Goal: Task Accomplishment & Management: Use online tool/utility

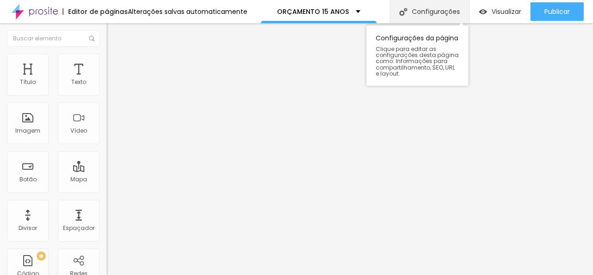
click at [424, 13] on div "Configurações" at bounding box center [430, 11] width 80 height 23
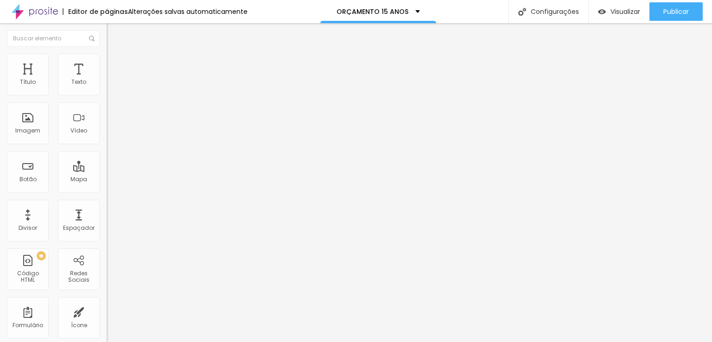
click at [110, 86] on icon "button" at bounding box center [113, 84] width 6 height 6
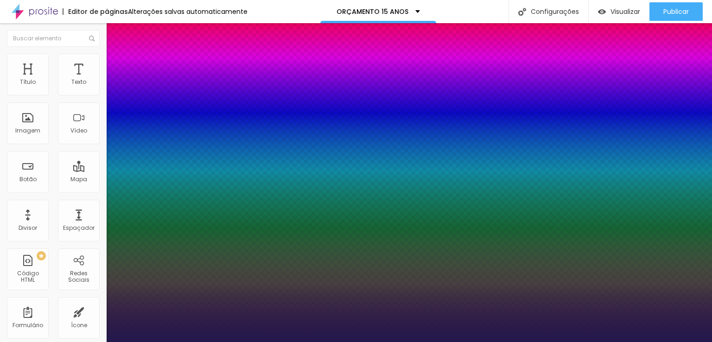
type input "1"
type input "27"
type input "1"
type input "28"
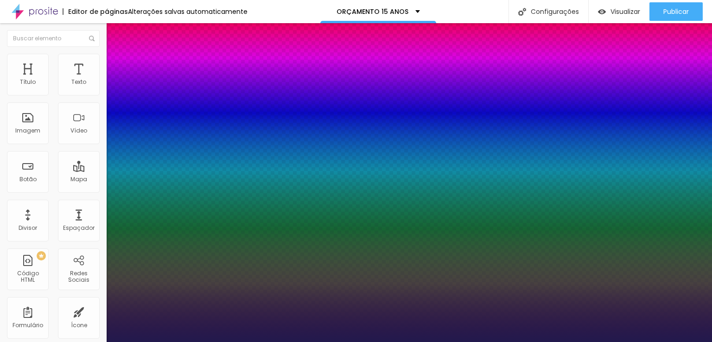
type input "28"
type input "1"
type input "29"
type input "1"
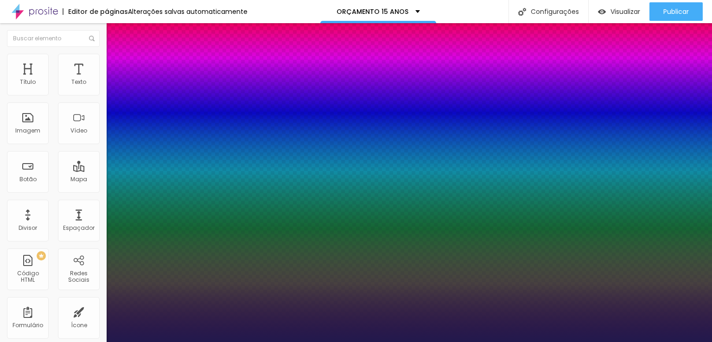
type input "30"
type input "1"
type input "31"
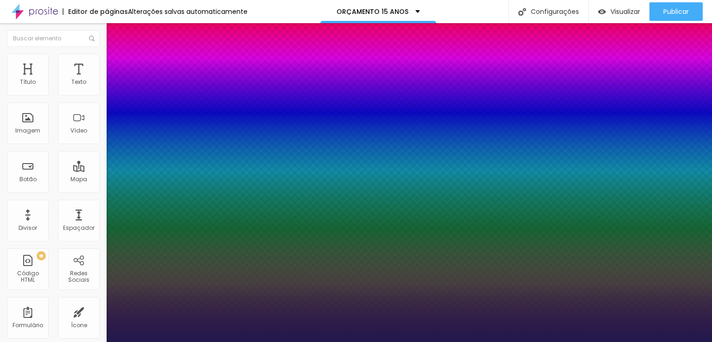
type input "1"
type input "32"
type input "1"
type input "33"
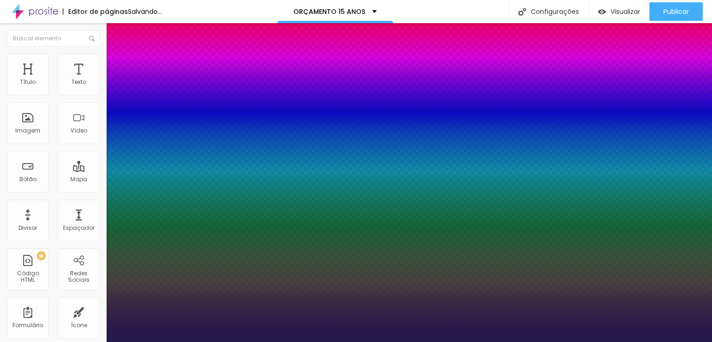
type input "33"
type input "1"
type input "34"
type input "1"
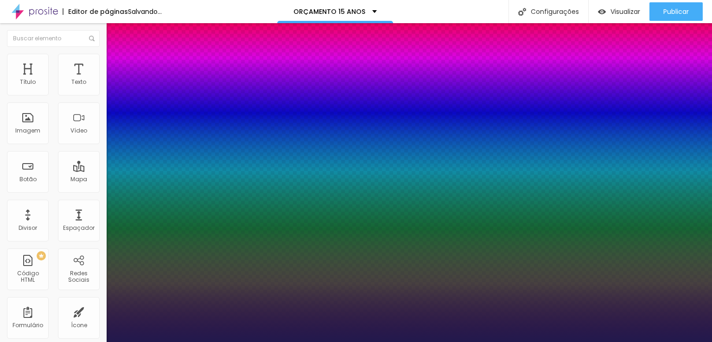
type input "35"
type input "1"
type input "36"
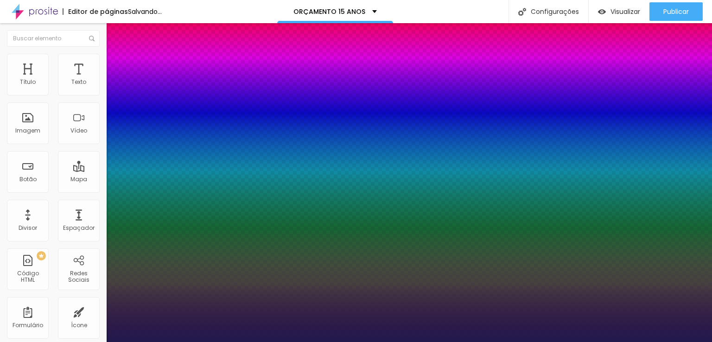
type input "1"
type input "37"
type input "1"
type input "36"
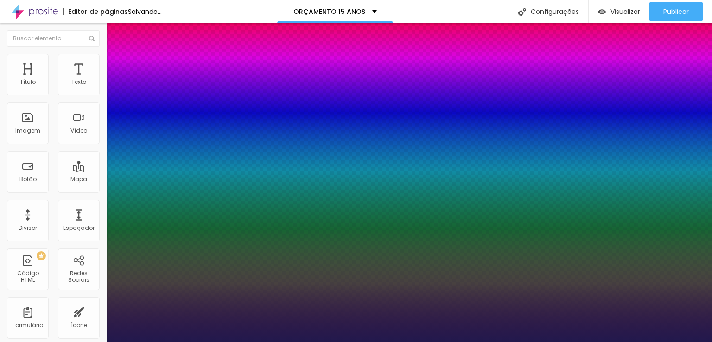
type input "36"
type input "1"
type input "35"
type input "1"
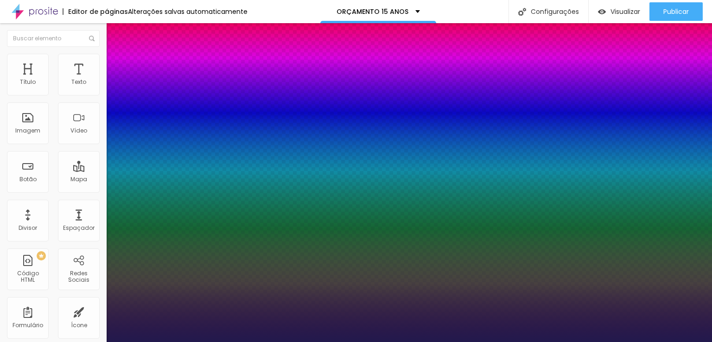
type input "34"
type input "1"
type input "33"
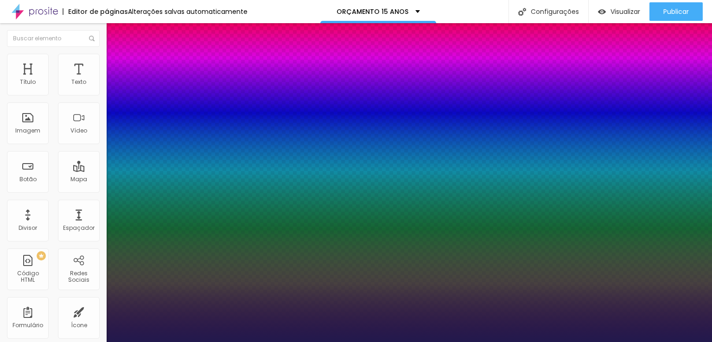
type input "1"
type input "34"
type input "1"
drag, startPoint x: 133, startPoint y: 156, endPoint x: 139, endPoint y: 156, distance: 5.6
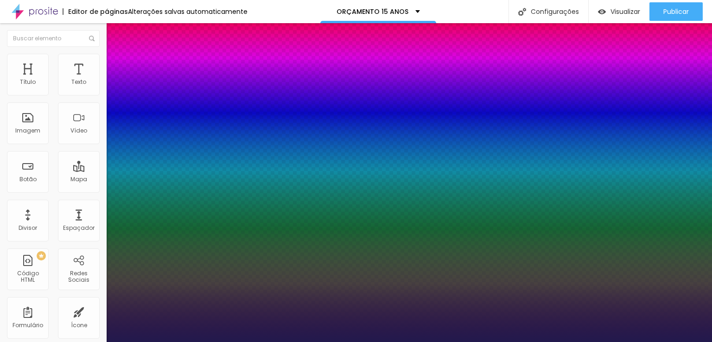
type input "34"
click at [404, 274] on div at bounding box center [356, 342] width 712 height 0
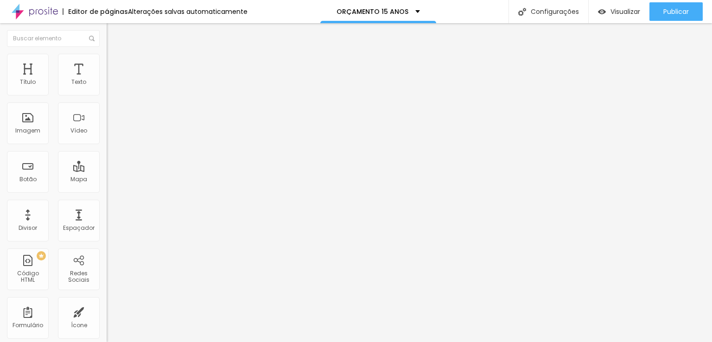
click at [107, 191] on input "https://www.gilsondiasfotografia.com.br/portfolio/casamento" at bounding box center [162, 186] width 111 height 9
paste input "15-anos"
type input "https://www.gilsondiasfotografia.com.br/portfolio/15-anos"
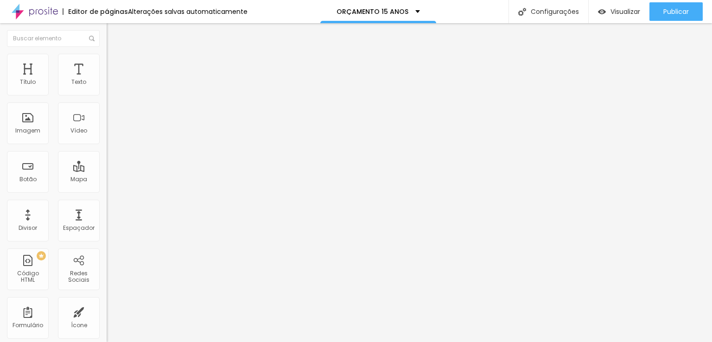
click at [107, 89] on button "button" at bounding box center [113, 84] width 13 height 10
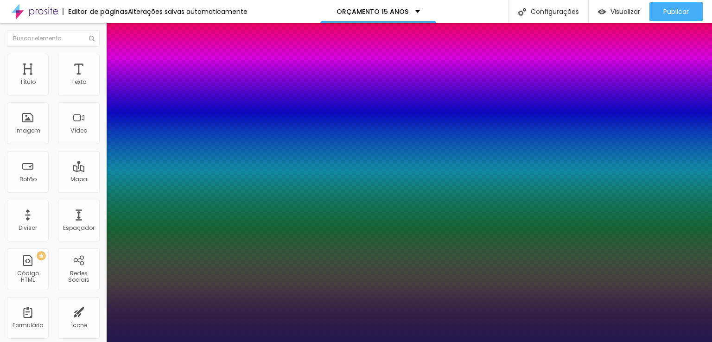
type input "1"
type input "24"
type input "1"
type input "23"
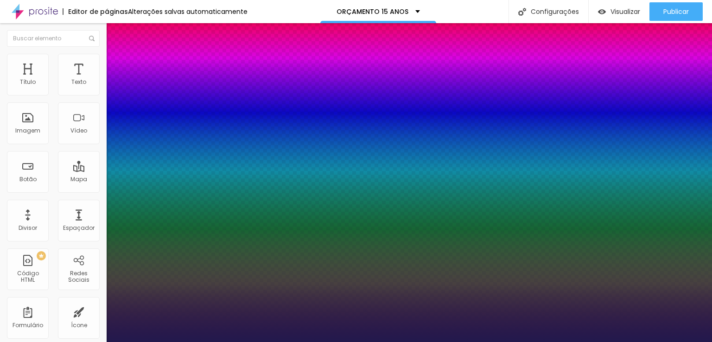
type input "23"
type input "1"
type input "22"
type input "1"
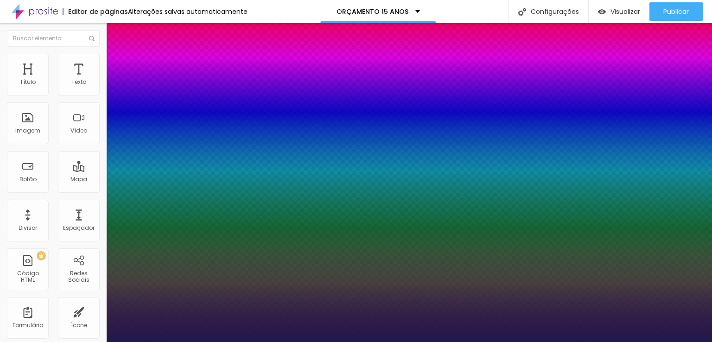
type input "23"
type input "1"
type input "24"
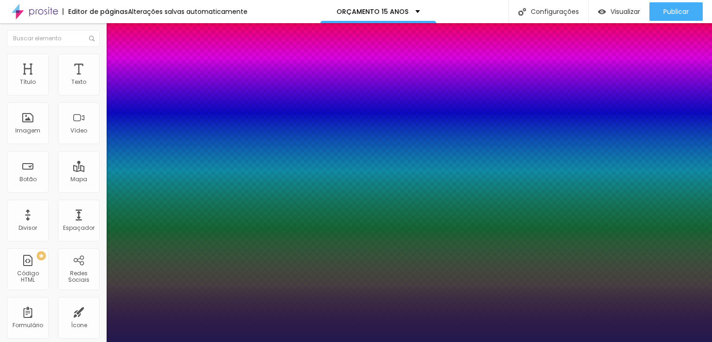
type input "1"
type input "24"
click at [410, 274] on div at bounding box center [356, 342] width 712 height 0
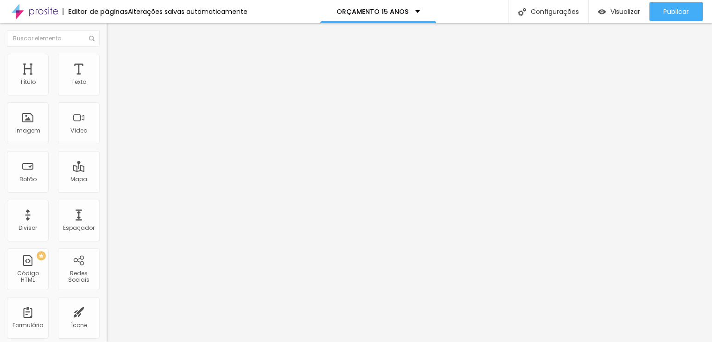
click at [110, 86] on icon "button" at bounding box center [113, 84] width 6 height 6
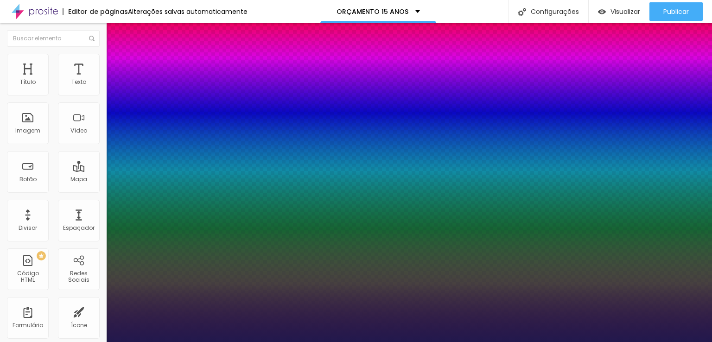
type input "1"
type input "25"
type input "1"
type input "25"
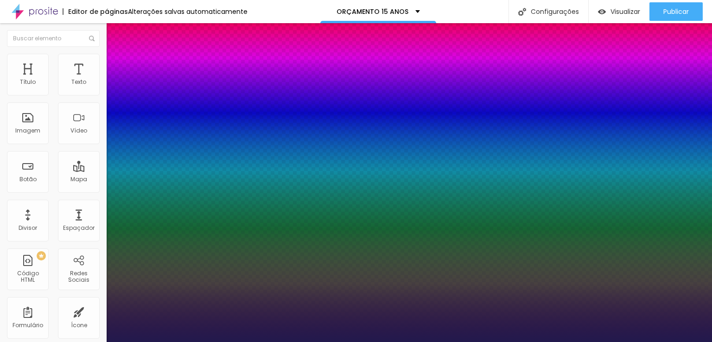
type input "1"
type input "26"
type input "1"
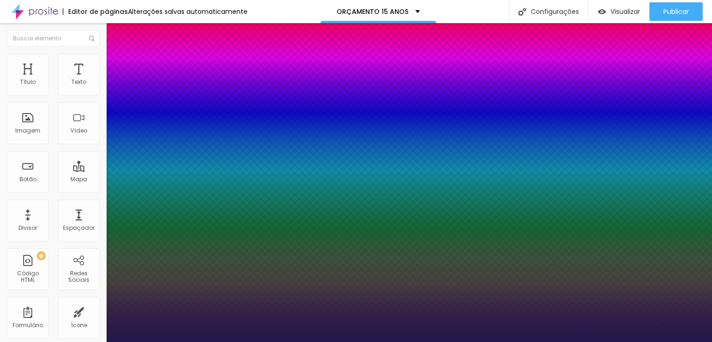
type input "27"
type input "1"
type input "29"
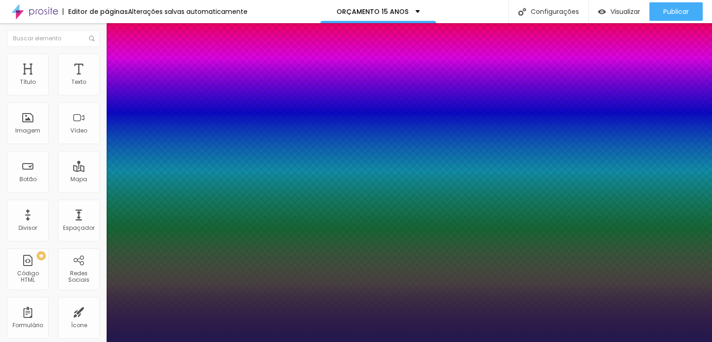
type input "1"
type input "30"
type input "1"
type input "30"
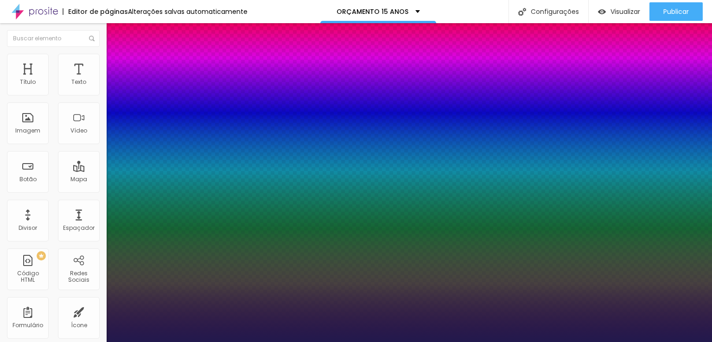
click at [418, 274] on div at bounding box center [356, 342] width 712 height 0
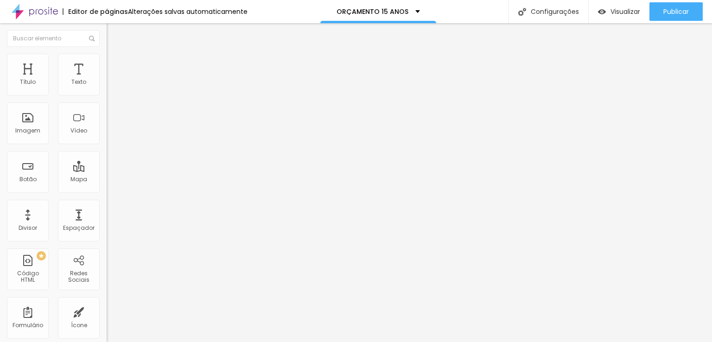
click at [110, 86] on icon "button" at bounding box center [113, 84] width 6 height 6
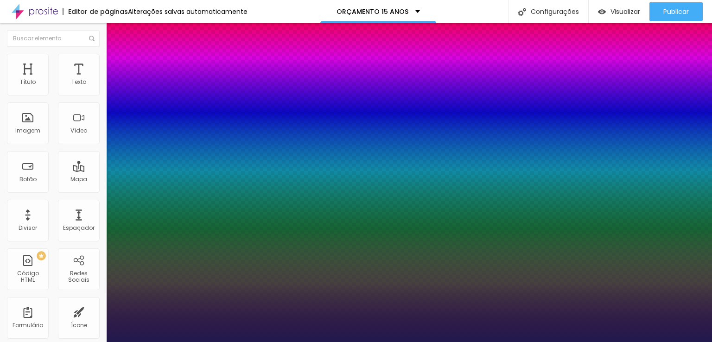
type input "1"
type input "28"
type input "1"
type input "27"
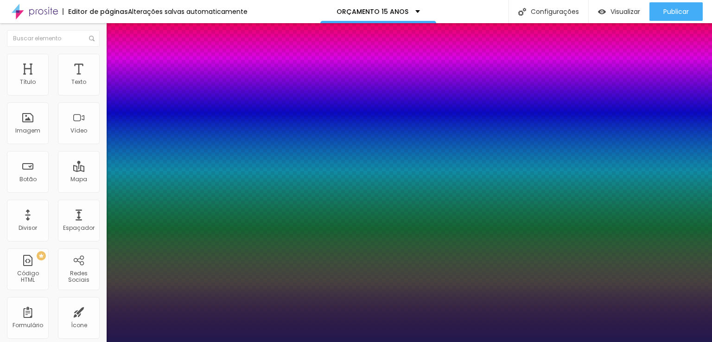
type input "27"
type input "1"
type input "26"
type input "1"
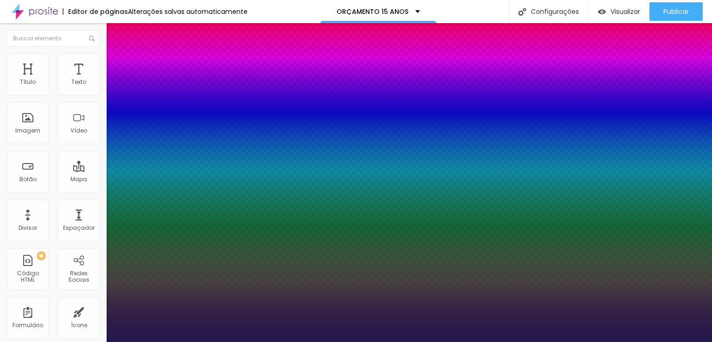
type input "25"
type input "1"
type input "24"
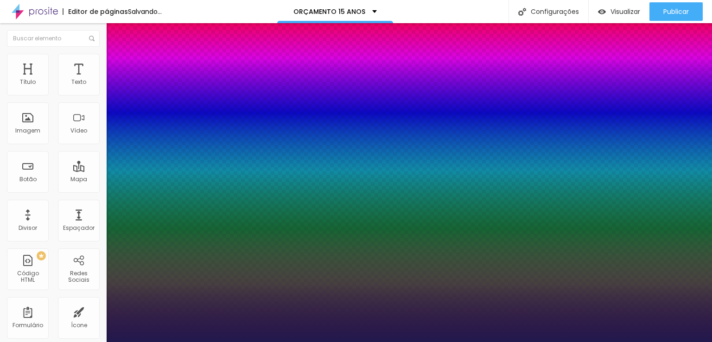
type input "1"
type input "25"
type input "1"
type input "25"
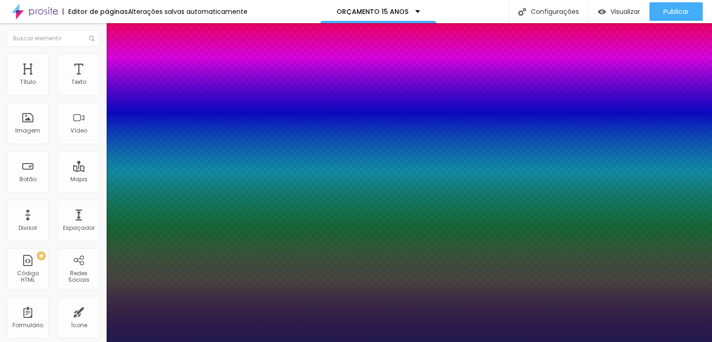
type input "1"
click at [427, 274] on div at bounding box center [356, 342] width 712 height 0
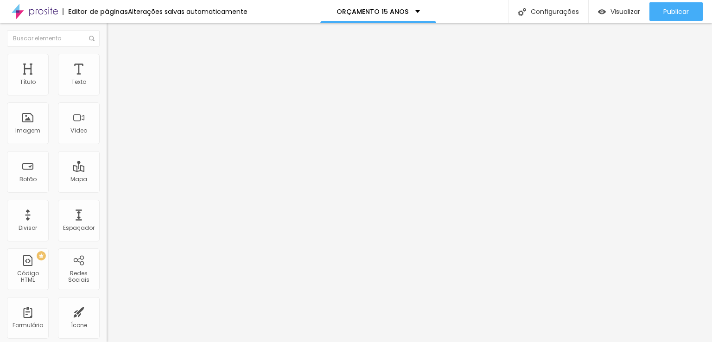
click at [107, 89] on button "button" at bounding box center [113, 84] width 13 height 10
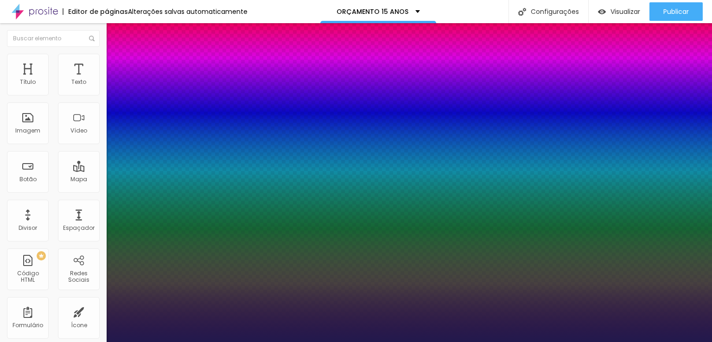
type input "1"
type input "31"
type input "1"
type input "30"
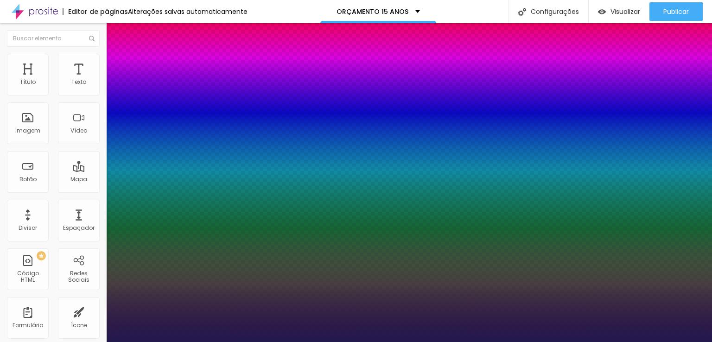
type input "30"
type input "1"
type input "30"
type input "1"
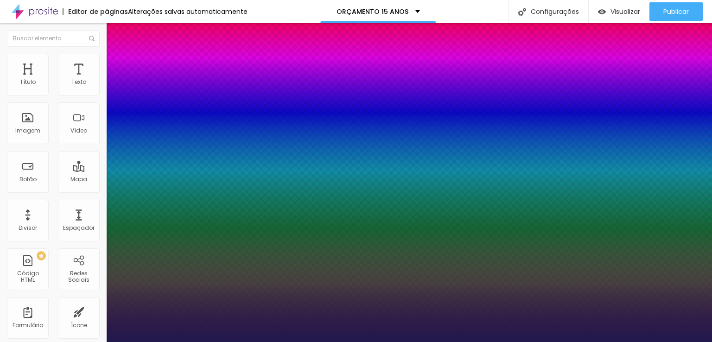
click at [492, 274] on div at bounding box center [356, 342] width 712 height 0
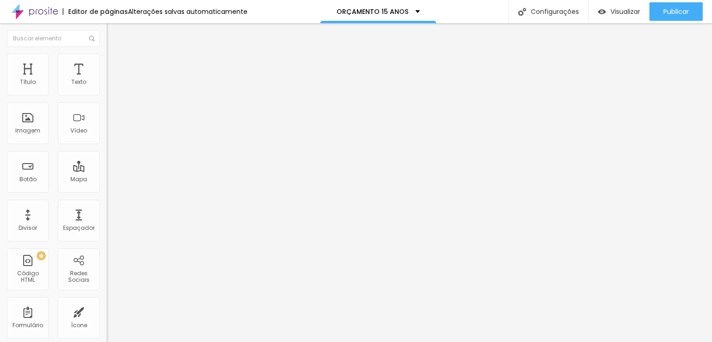
click at [110, 86] on icon "button" at bounding box center [113, 84] width 6 height 6
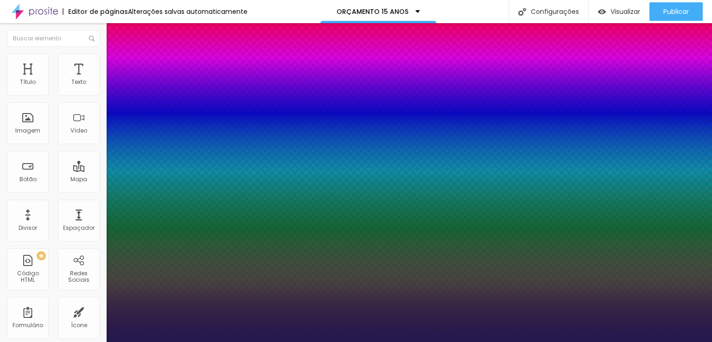
type input "1"
type input "29"
type input "1"
type input "28"
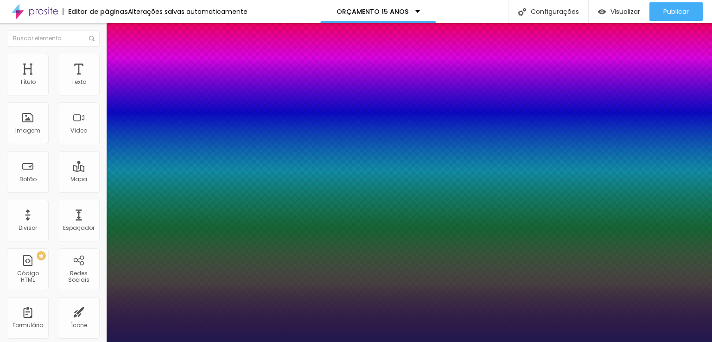
type input "28"
type input "1"
type input "27"
type input "1"
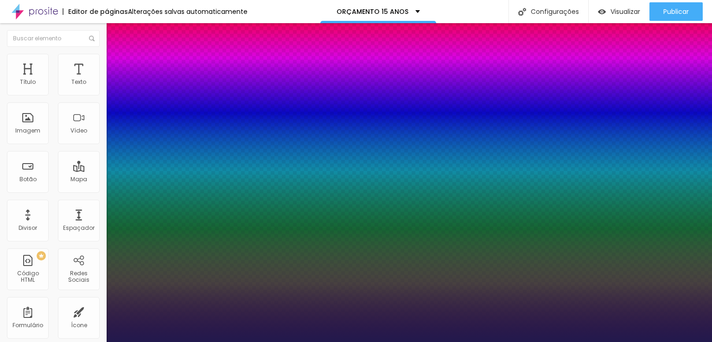
type input "26"
type input "1"
type input "25"
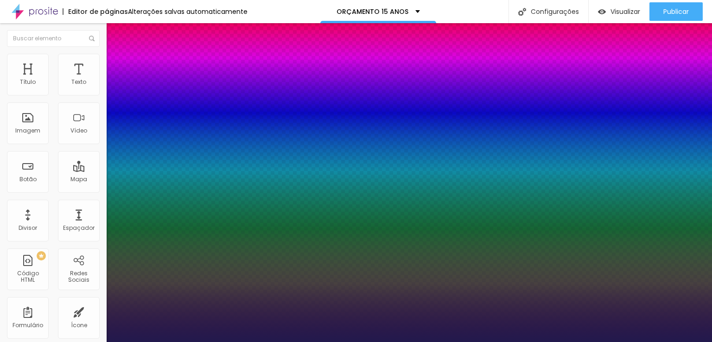
type input "1"
type input "25"
type input "1"
click at [293, 274] on div at bounding box center [356, 342] width 712 height 0
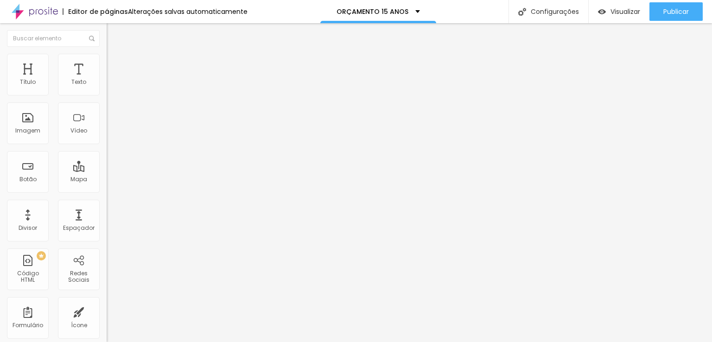
drag, startPoint x: 0, startPoint y: 245, endPoint x: 0, endPoint y: 360, distance: 114.5
click at [0, 274] on html "Editor de páginas Alterações salvas automaticamente ORÇAMENTO 15 ANOS Configura…" at bounding box center [356, 171] width 712 height 342
click at [107, 89] on button "button" at bounding box center [113, 84] width 13 height 10
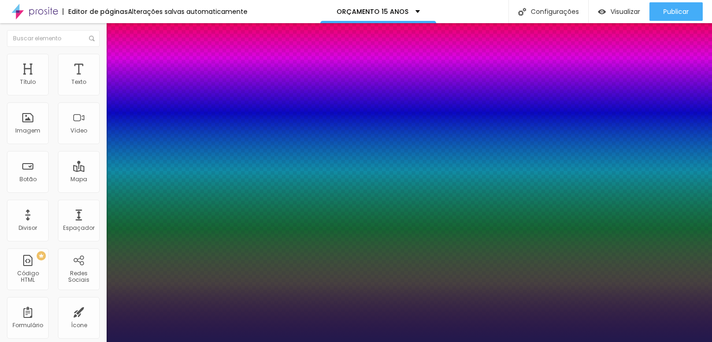
type input "1"
type input "27"
type input "1"
type input "28"
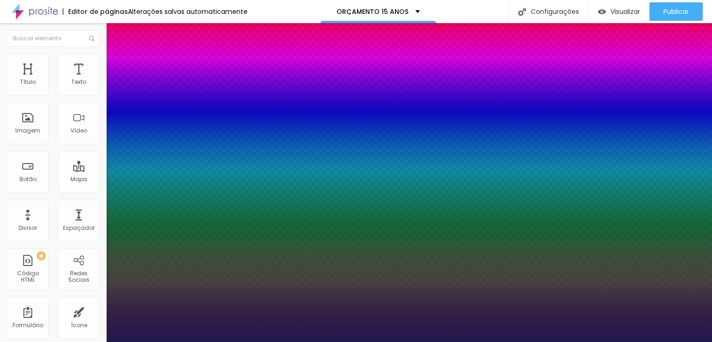
type input "28"
type input "1"
type input "29"
type input "1"
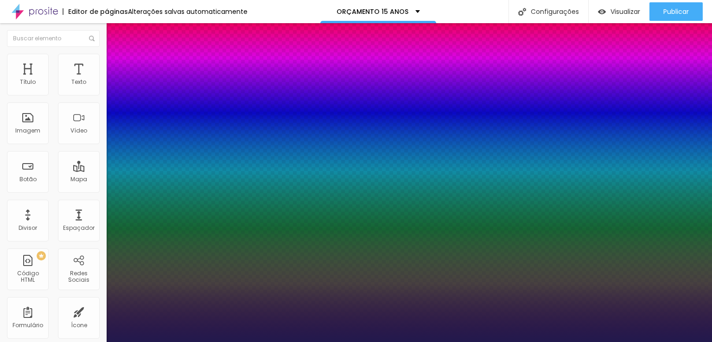
type input "30"
type input "1"
type input "31"
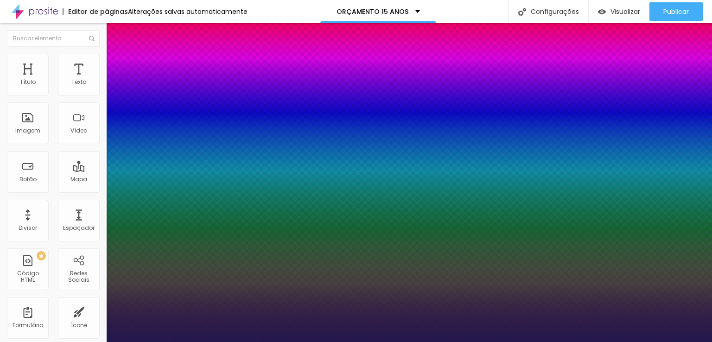
type input "1"
type input "32"
type input "1"
type input "33"
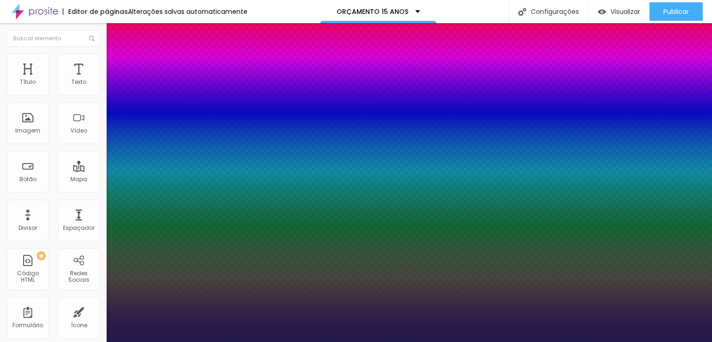
type input "33"
type input "1"
type input "34"
type input "1"
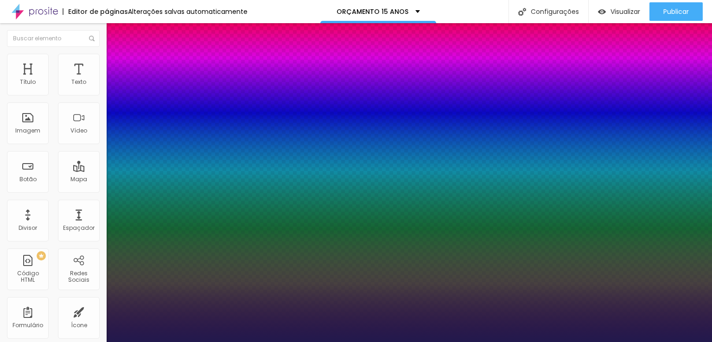
type input "35"
type input "1"
type input "36"
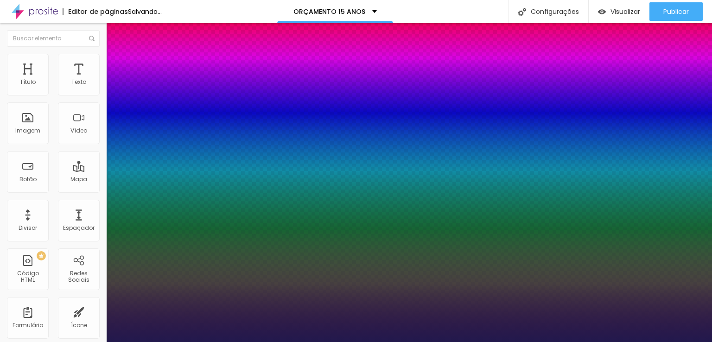
type input "1"
type input "35"
type input "1"
type input "34"
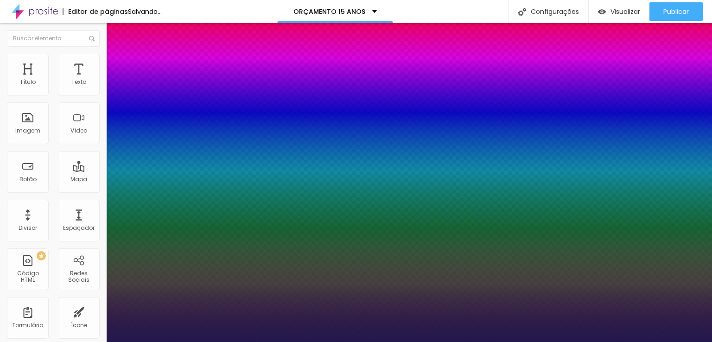
type input "34"
type input "1"
type input "33"
type input "1"
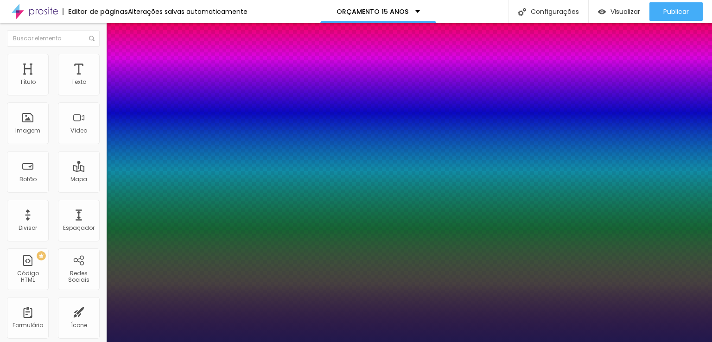
type input "32"
type input "1"
type input "31"
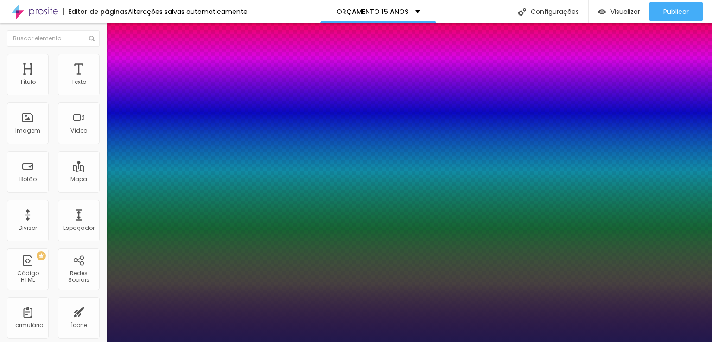
type input "1"
type input "30"
type input "1"
type input "29"
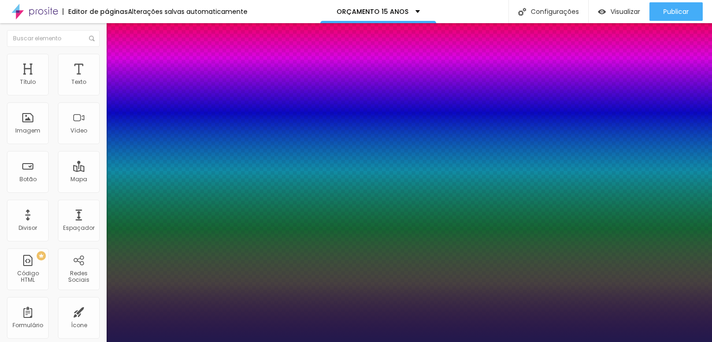
type input "29"
type input "1"
type input "27"
type input "1"
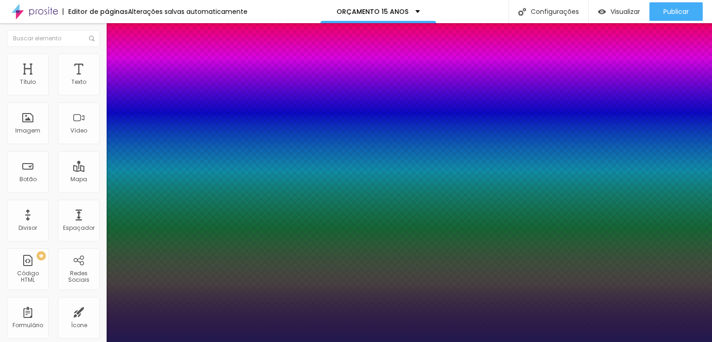
type input "26"
type input "1"
type input "25"
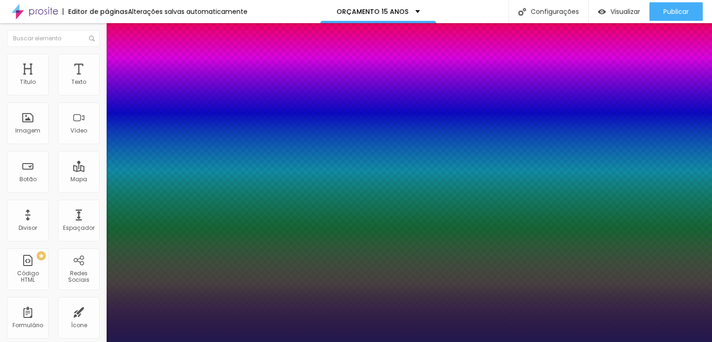
type input "1"
type input "24"
type input "1"
type input "23"
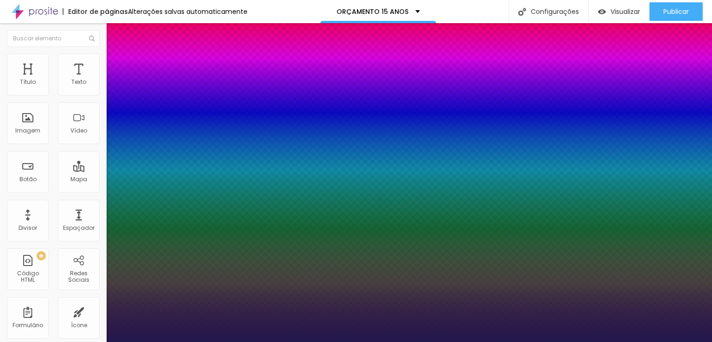
click at [313, 274] on div at bounding box center [356, 342] width 712 height 0
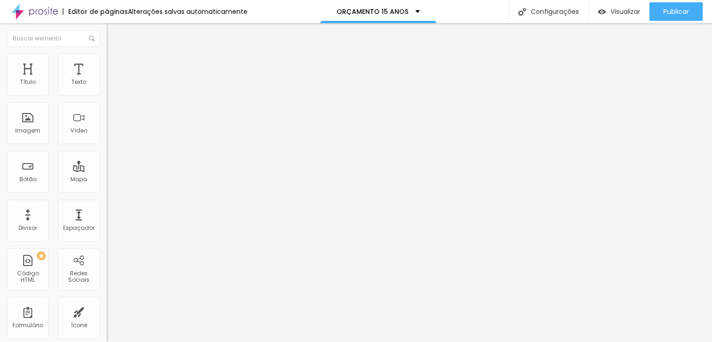
click at [114, 83] on icon "button" at bounding box center [115, 82] width 2 height 2
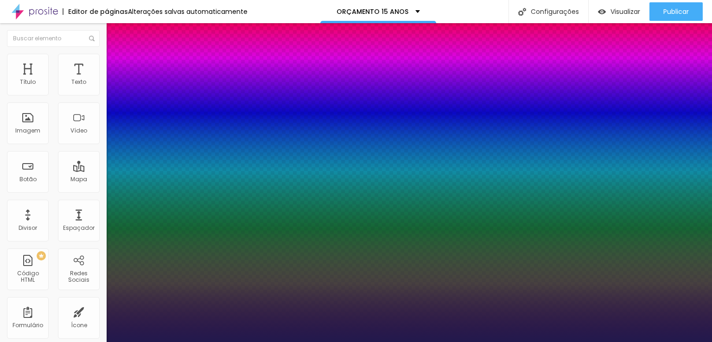
type input "1"
click at [302, 342] on div at bounding box center [356, 342] width 712 height 0
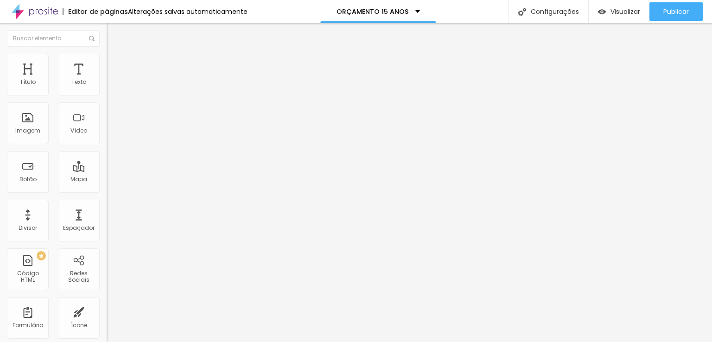
click at [107, 89] on button "button" at bounding box center [113, 84] width 13 height 10
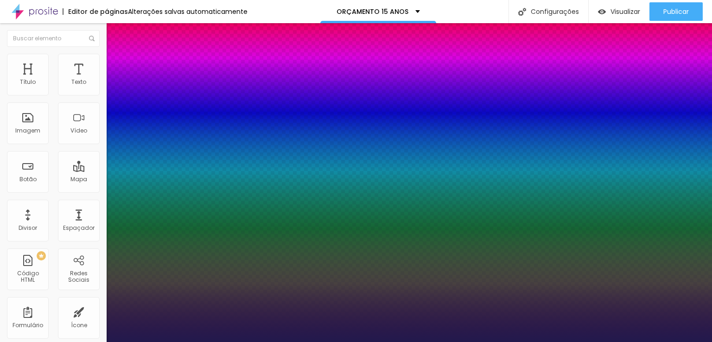
type input "1"
click at [412, 342] on div at bounding box center [356, 342] width 712 height 0
